Goal: Task Accomplishment & Management: Manage account settings

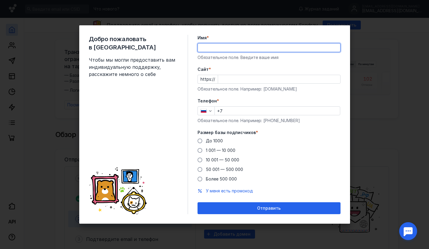
click at [202, 62] on form "Имя * Обязательное поле. Введите ваше имя [PERSON_NAME] * https:// Обязательное…" at bounding box center [269, 124] width 143 height 179
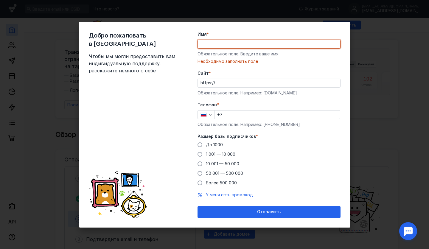
click at [232, 47] on input "Имя *" at bounding box center [269, 44] width 143 height 8
type input "V"
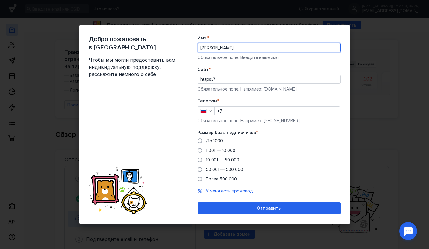
type input "[PERSON_NAME]"
click at [241, 81] on input "Cайт *" at bounding box center [279, 79] width 122 height 8
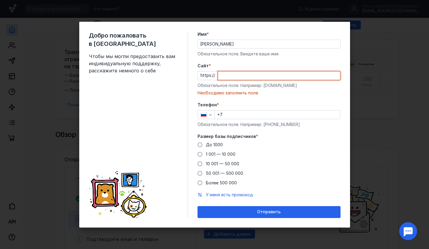
paste input "[DOMAIN_NAME][URL]"
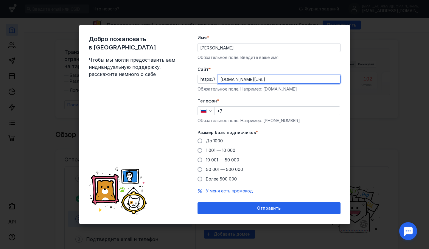
type input "[DOMAIN_NAME][URL]"
click at [234, 114] on input "+7" at bounding box center [277, 111] width 125 height 8
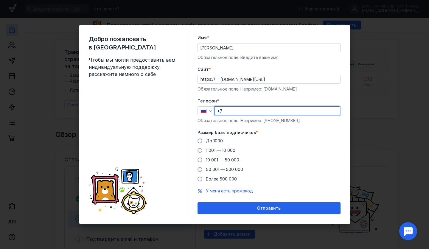
type input "[PHONE_NUMBER]"
click at [216, 150] on span "1 001 — 10 000" at bounding box center [221, 150] width 30 height 5
click at [0, 0] on input "1 001 — 10 000" at bounding box center [0, 0] width 0 height 0
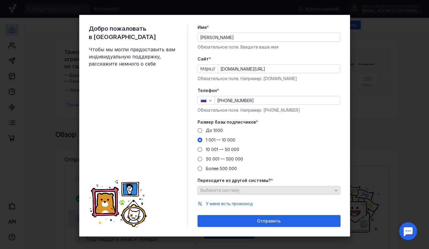
click at [233, 191] on span "Выберите систему" at bounding box center [220, 190] width 39 height 5
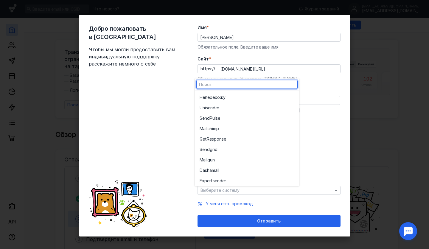
click at [326, 141] on div "До [DATE] 1 001 — 10 000 10 001 — 50 000 50 001 — 500 000 Более 500 000" at bounding box center [269, 150] width 143 height 44
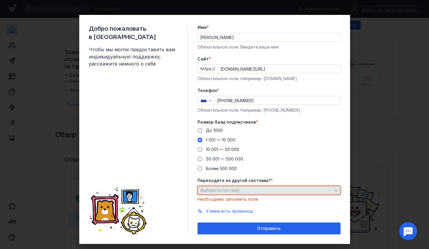
click at [314, 186] on div "Выберите систему" at bounding box center [269, 190] width 143 height 9
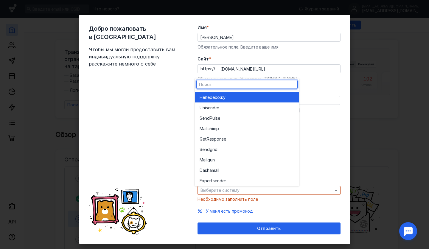
click at [228, 100] on div "Не перехожу" at bounding box center [247, 97] width 95 height 10
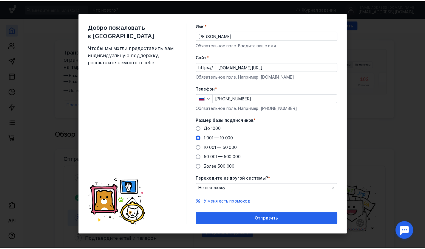
scroll to position [2, 0]
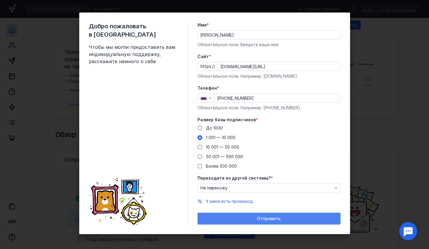
click at [268, 218] on span "Отправить" at bounding box center [269, 218] width 24 height 5
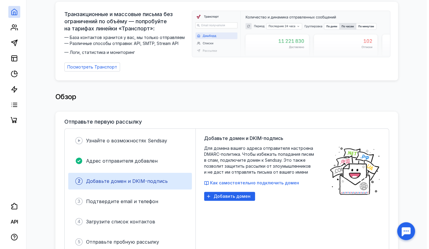
scroll to position [60, 0]
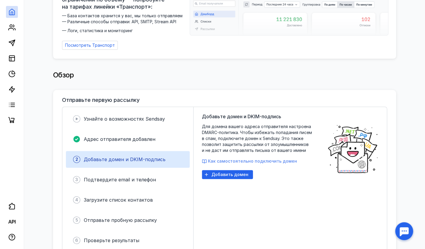
click at [253, 158] on button "Как самостоятельно подключить домен" at bounding box center [249, 161] width 95 height 6
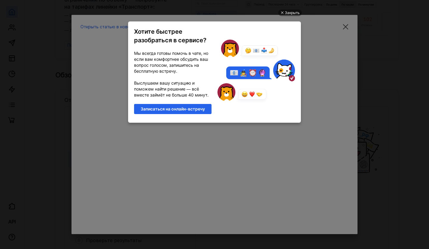
scroll to position [0, 0]
click at [294, 12] on div "Закрыть" at bounding box center [292, 13] width 15 height 7
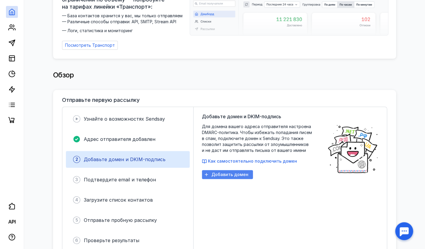
click at [213, 173] on span "Добавить домен" at bounding box center [229, 174] width 37 height 5
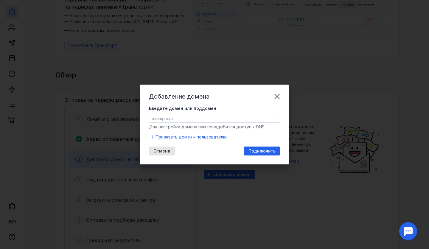
click at [171, 116] on input "Введите домен или поддомен" at bounding box center [214, 118] width 131 height 8
paste input "[URL][DOMAIN_NAME]"
drag, startPoint x: 166, startPoint y: 117, endPoint x: 136, endPoint y: 116, distance: 30.1
click at [136, 116] on div "Добавление домена Введите домен или поддомен [URL][DOMAIN_NAME] Для настройки д…" at bounding box center [214, 124] width 429 height 249
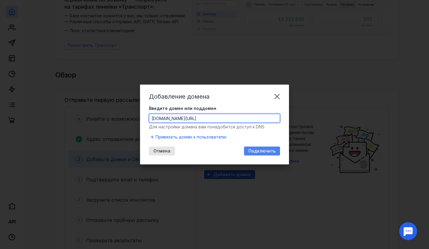
click at [250, 151] on span "Подключить" at bounding box center [262, 151] width 27 height 5
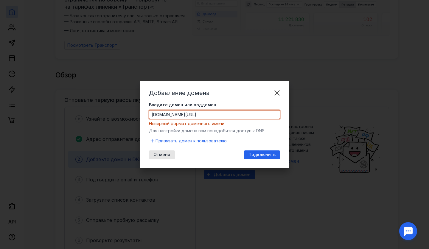
click at [178, 113] on input "[DOMAIN_NAME][URL]" at bounding box center [214, 115] width 131 height 8
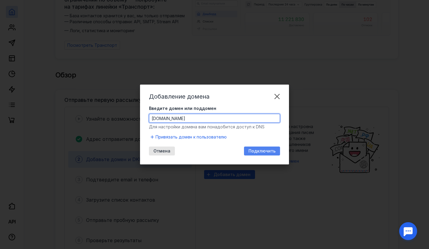
type input "[DOMAIN_NAME]"
click at [258, 150] on span "Подключить" at bounding box center [262, 151] width 27 height 5
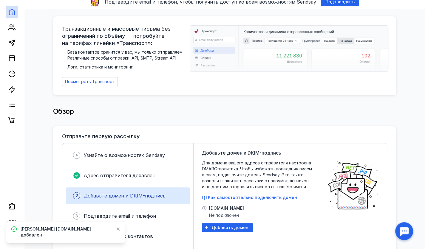
scroll to position [60, 0]
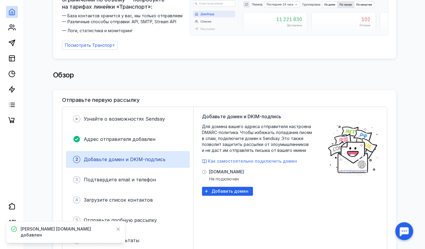
click at [274, 159] on span "Как самостоятельно подключить домен" at bounding box center [252, 161] width 89 height 5
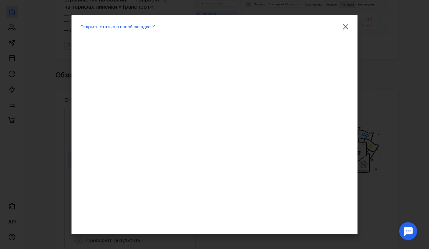
click at [405, 106] on div "Открыть статью в новой вкладке" at bounding box center [214, 124] width 429 height 249
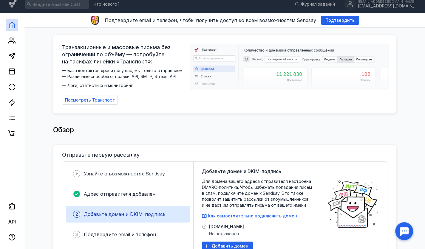
scroll to position [0, 0]
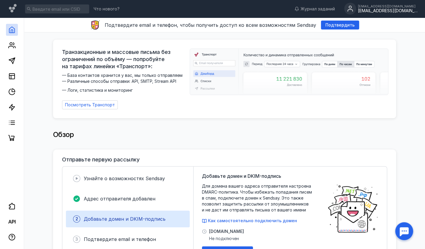
click at [400, 13] on div "[EMAIL_ADDRESS][DOMAIN_NAME]" at bounding box center [388, 10] width 60 height 5
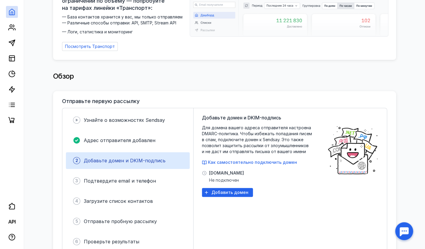
scroll to position [60, 0]
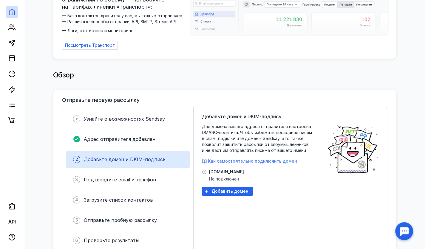
click at [286, 159] on span "Как самостоятельно подключить домен" at bounding box center [252, 161] width 89 height 5
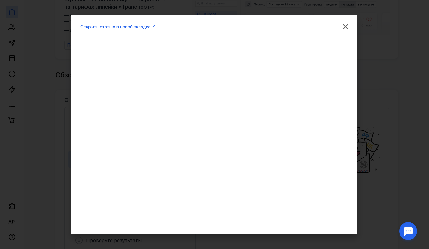
click at [385, 120] on div "Открыть статью в новой вкладке" at bounding box center [214, 124] width 429 height 249
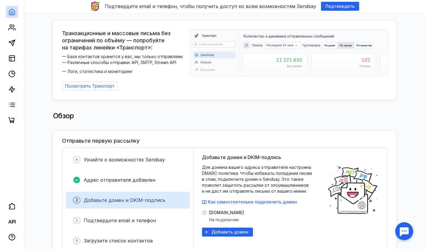
scroll to position [0, 0]
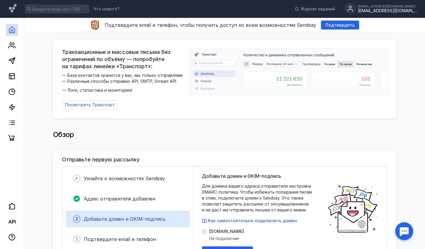
click at [394, 10] on div "[EMAIL_ADDRESS][DOMAIN_NAME]" at bounding box center [388, 10] width 60 height 5
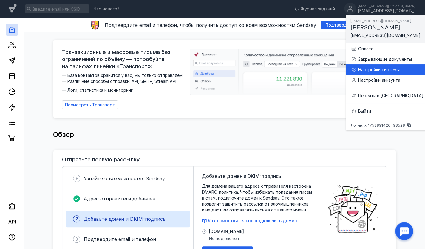
click at [380, 69] on div "Настройки системы" at bounding box center [390, 70] width 65 height 6
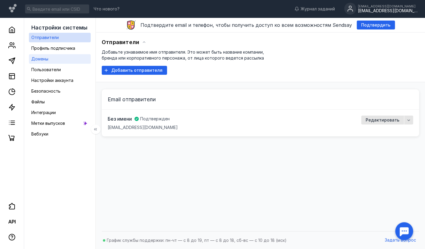
click at [39, 57] on span "Домены" at bounding box center [39, 58] width 17 height 5
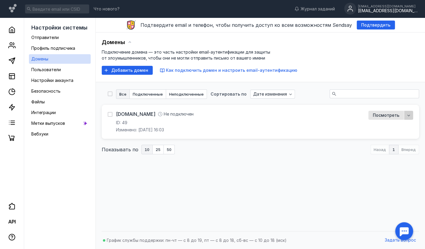
click at [405, 116] on div "button" at bounding box center [408, 115] width 9 height 9
click at [408, 116] on icon "button" at bounding box center [408, 115] width 3 height 1
click at [400, 116] on div "Посмотреть" at bounding box center [386, 115] width 32 height 5
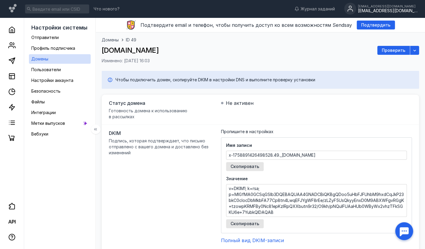
click at [76, 58] on link "Домены" at bounding box center [60, 59] width 62 height 10
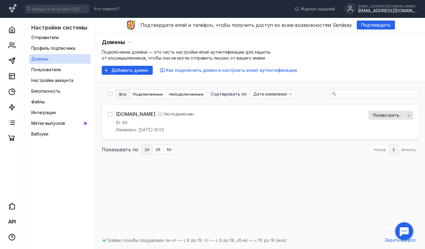
click at [273, 75] on div "Добавить домен Как подключить домен и настроить email-аутентификацию" at bounding box center [200, 70] width 196 height 9
click at [273, 69] on span "Как подключить домен и настроить email-аутентификацию" at bounding box center [231, 70] width 131 height 5
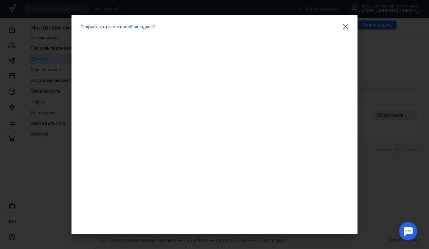
click at [393, 148] on div "Открыть статью в новой вкладке" at bounding box center [214, 124] width 429 height 249
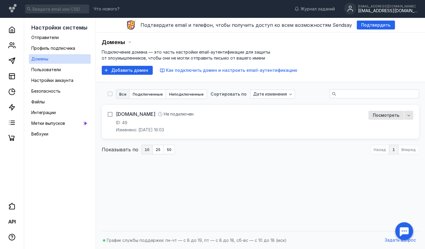
click at [111, 113] on icon at bounding box center [110, 114] width 4 height 4
click at [111, 113] on input "checkbox" at bounding box center [110, 114] width 4 height 4
checkbox input "true"
click at [161, 96] on span "Удалить" at bounding box center [157, 94] width 18 height 5
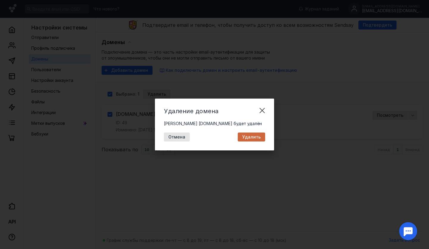
click at [260, 140] on div "Удалить" at bounding box center [251, 137] width 27 height 9
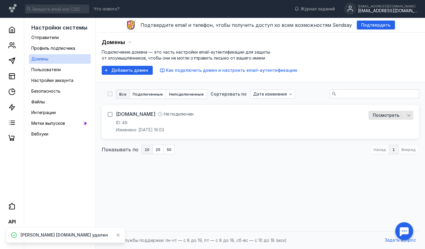
click at [110, 114] on icon at bounding box center [110, 115] width 3 height 2
click at [110, 114] on input "checkbox" at bounding box center [110, 114] width 4 height 4
click at [151, 99] on div "Выбрано: 1 Удалить [DOMAIN_NAME] Не подключен ID: 49 Изменено: [DATE] 16:03 Пос…" at bounding box center [260, 121] width 317 height 65
click at [157, 92] on span "Удалить" at bounding box center [157, 94] width 18 height 5
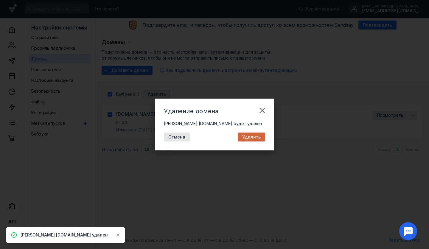
click at [241, 137] on div "Удалить" at bounding box center [251, 137] width 24 height 5
checkbox input "false"
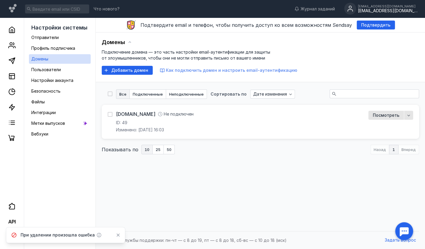
click at [204, 73] on button "Как подключить домен и настроить email-аутентификацию" at bounding box center [228, 70] width 137 height 6
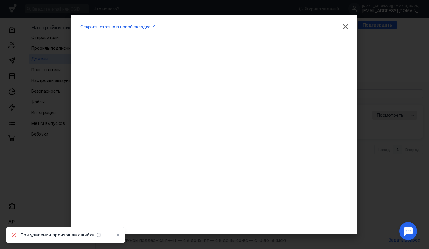
click at [386, 91] on div "Открыть статью в новой вкладке" at bounding box center [214, 124] width 429 height 249
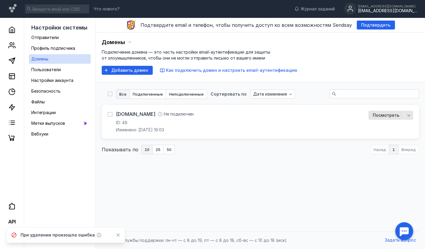
click at [338, 117] on div "[DOMAIN_NAME] Не подключен ID: 49 Изменено: [DATE] 16:03" at bounding box center [234, 122] width 253 height 22
click at [132, 114] on link "[DOMAIN_NAME]" at bounding box center [135, 114] width 39 height 7
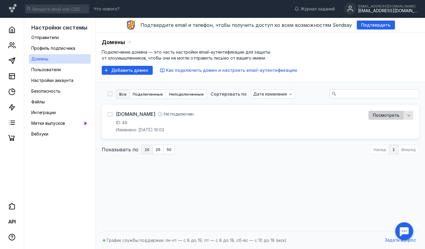
click at [393, 119] on div "Посмотреть" at bounding box center [385, 115] width 35 height 9
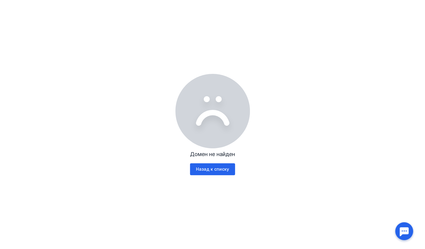
click at [208, 175] on div "Домен не найден Назад к списку" at bounding box center [212, 124] width 425 height 249
click at [209, 174] on div "Назад к списку" at bounding box center [212, 169] width 45 height 12
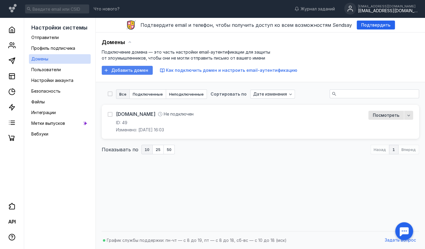
click at [130, 71] on span "Добавить домен" at bounding box center [129, 70] width 37 height 5
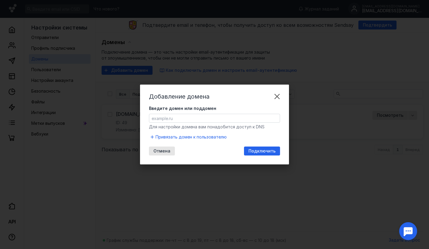
click at [160, 121] on input "Введите домен или поддомен" at bounding box center [214, 118] width 131 height 8
click at [204, 117] on input "Введите домен или поддомен" at bounding box center [214, 118] width 131 height 8
click at [246, 104] on div "Добавление домена Введите домен или поддомен Для настройки домена вам понадобит…" at bounding box center [214, 125] width 149 height 80
click at [213, 136] on span "Привязать домен к пользователю" at bounding box center [191, 137] width 71 height 6
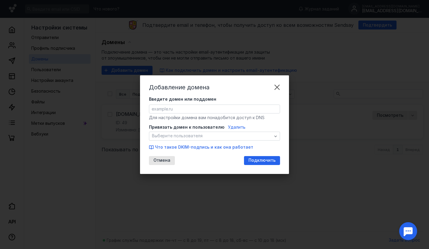
click at [213, 136] on span "Выберите пользователя" at bounding box center [212, 136] width 120 height 5
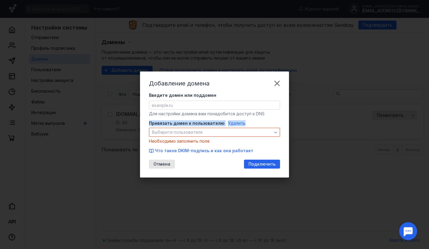
drag, startPoint x: 271, startPoint y: 119, endPoint x: 87, endPoint y: 119, distance: 184.0
click at [87, 119] on div "Добавление домена Введите домен или поддомен Для настройки домена вам понадобит…" at bounding box center [214, 124] width 429 height 249
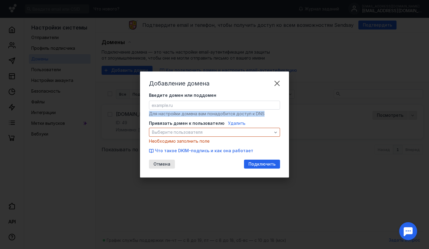
drag, startPoint x: 267, startPoint y: 116, endPoint x: 148, endPoint y: 114, distance: 119.0
click at [148, 114] on div "Добавление домена Введите домен или поддомен Для настройки домена вам понадобит…" at bounding box center [214, 125] width 149 height 106
copy span "Для настройки домена вам понадобится доступ к DNS"
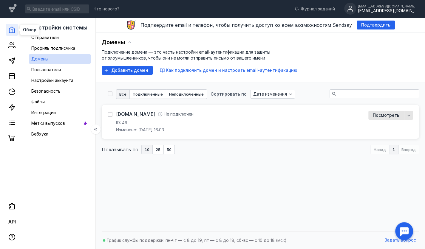
click at [11, 31] on polyline at bounding box center [12, 31] width 2 height 3
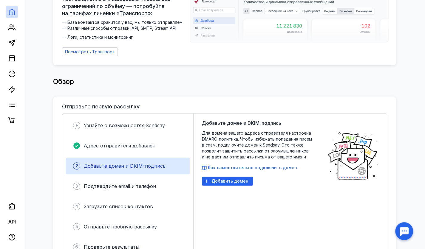
scroll to position [60, 0]
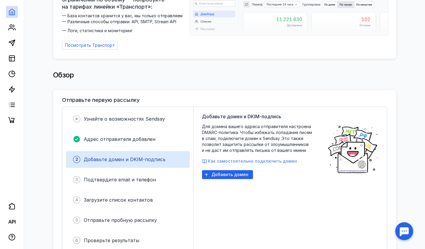
click at [287, 159] on span "Как самостоятельно подключить домен" at bounding box center [252, 161] width 89 height 5
